Goal: Information Seeking & Learning: Learn about a topic

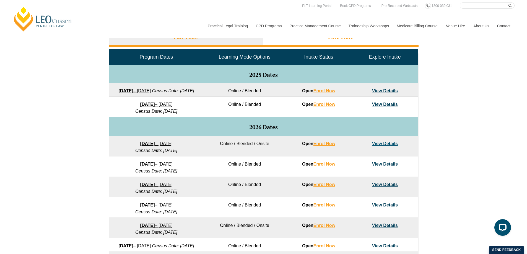
click at [338, 42] on li "Part Time" at bounding box center [340, 38] width 155 height 18
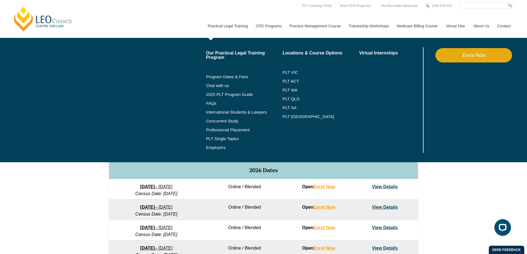
scroll to position [138, 0]
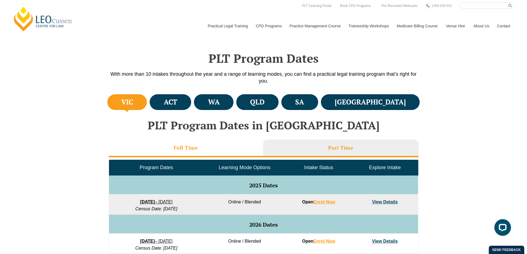
click at [208, 147] on li "Full Time" at bounding box center [186, 149] width 154 height 18
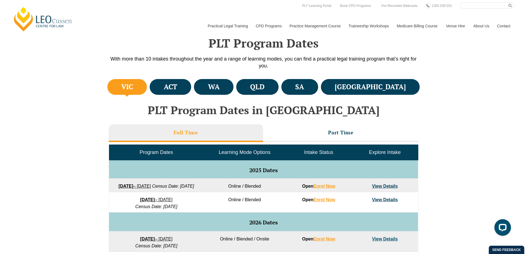
scroll to position [166, 0]
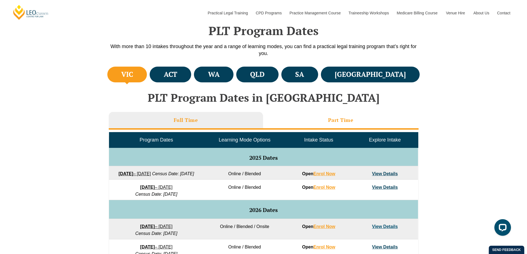
click at [339, 118] on h3 "Part Time" at bounding box center [340, 120] width 25 height 6
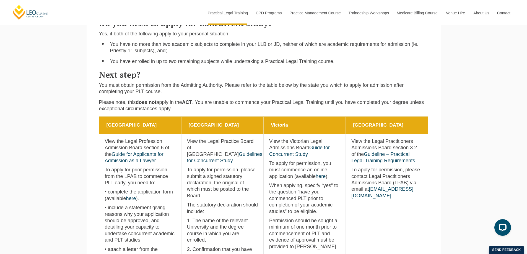
scroll to position [221, 0]
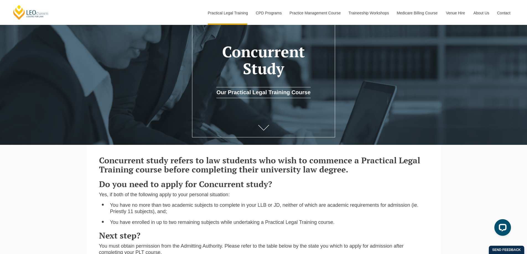
scroll to position [83, 0]
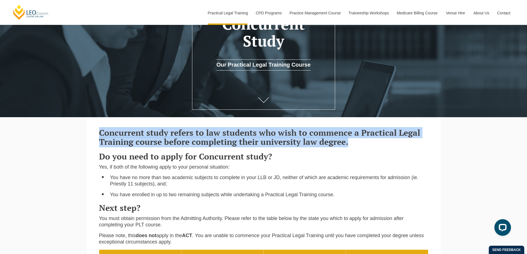
drag, startPoint x: 98, startPoint y: 136, endPoint x: 350, endPoint y: 139, distance: 252.2
click at [350, 139] on div "Concurrent study refers to law students who wish to commence a Practical Legal …" at bounding box center [263, 186] width 337 height 127
copy strong "Concurrent study refers to law students who wish to commence a Practical Legal …"
